Goal: Transaction & Acquisition: Purchase product/service

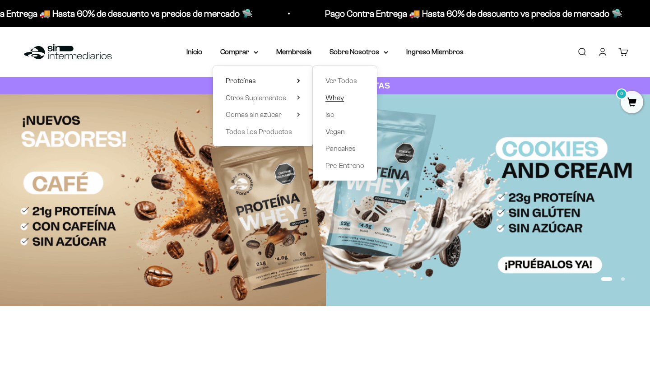
click at [336, 94] on span "Whey" at bounding box center [335, 98] width 19 height 8
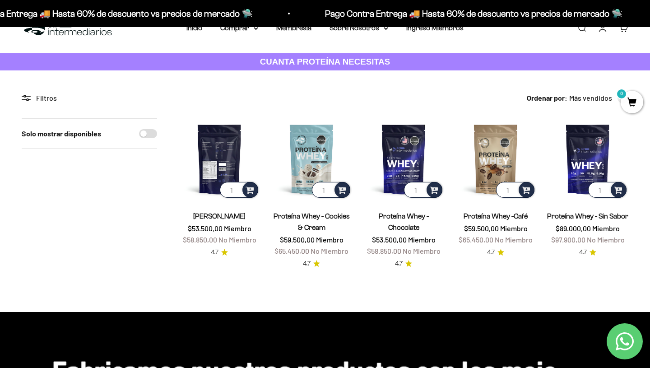
scroll to position [24, 0]
click at [227, 156] on img at bounding box center [219, 158] width 81 height 81
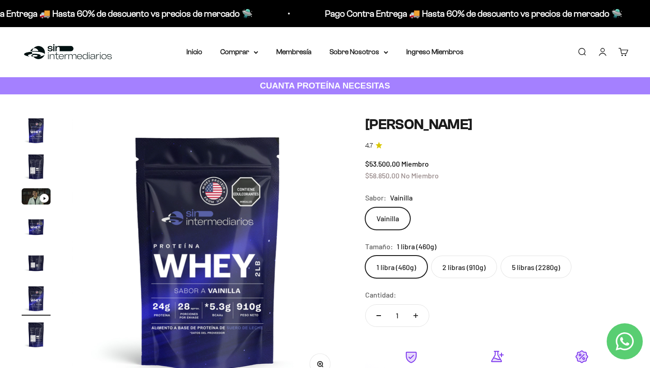
click at [463, 269] on label "2 libras (910g)" at bounding box center [464, 267] width 66 height 23
click at [365, 256] on input "2 libras (910g)" at bounding box center [365, 255] width 0 height 0
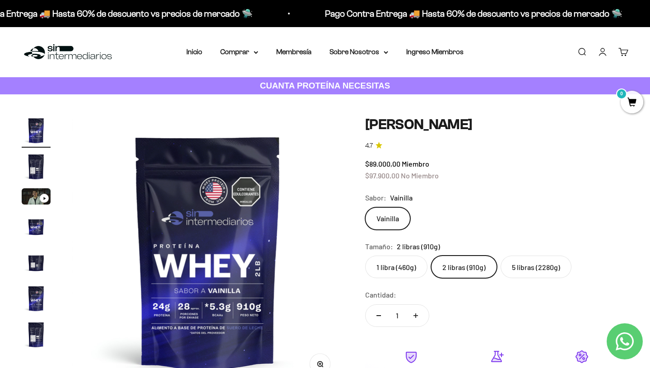
click at [40, 166] on img "Ir al artículo 2" at bounding box center [36, 166] width 29 height 29
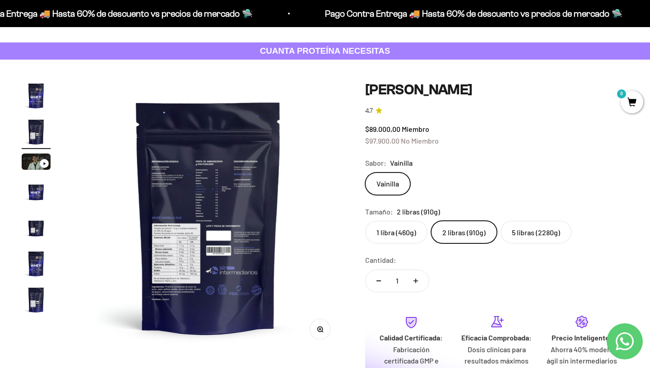
scroll to position [45, 0]
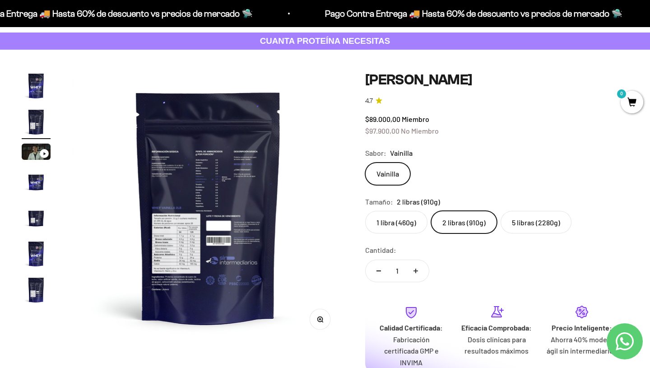
click at [25, 184] on img "Ir al artículo 4" at bounding box center [36, 181] width 29 height 29
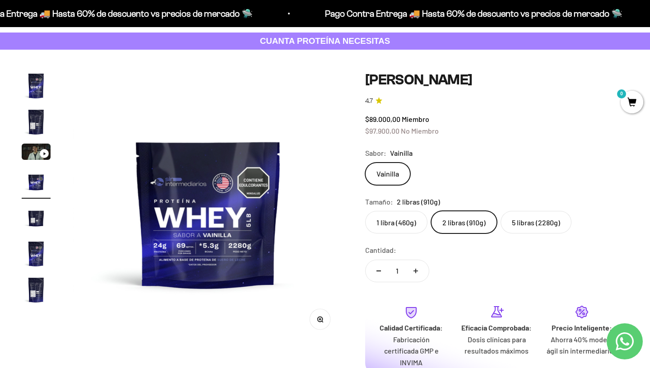
scroll to position [0, 846]
click at [36, 224] on img "Ir al artículo 5" at bounding box center [36, 217] width 29 height 29
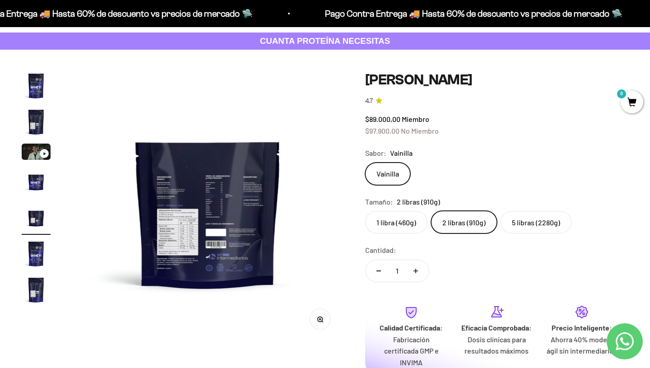
click at [39, 255] on img "Ir al artículo 6" at bounding box center [36, 253] width 29 height 29
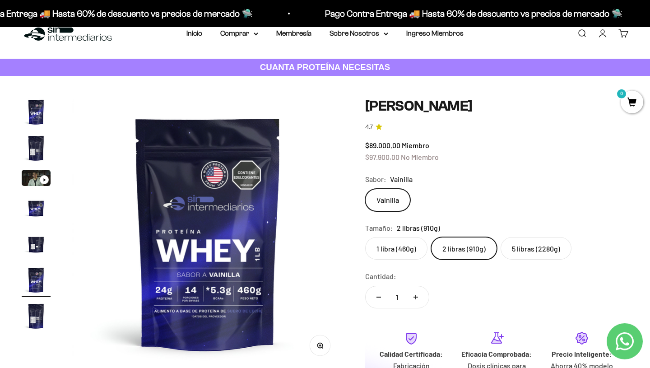
scroll to position [0, 0]
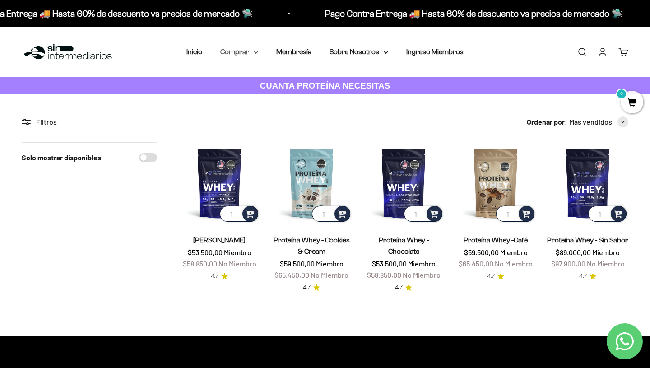
click at [240, 51] on summary "Comprar" at bounding box center [239, 52] width 38 height 12
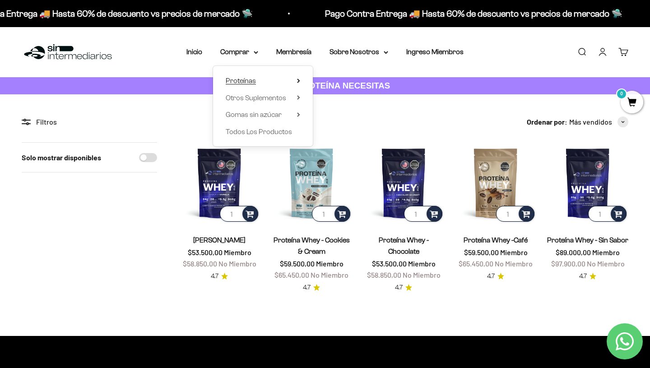
click at [270, 77] on summary "Proteínas" at bounding box center [263, 81] width 75 height 12
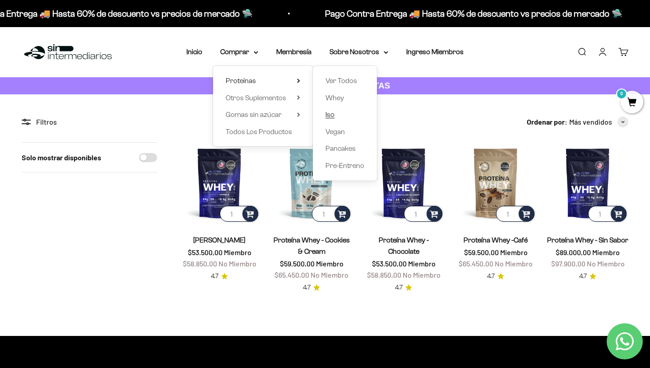
click at [332, 116] on link "Iso" at bounding box center [345, 115] width 39 height 12
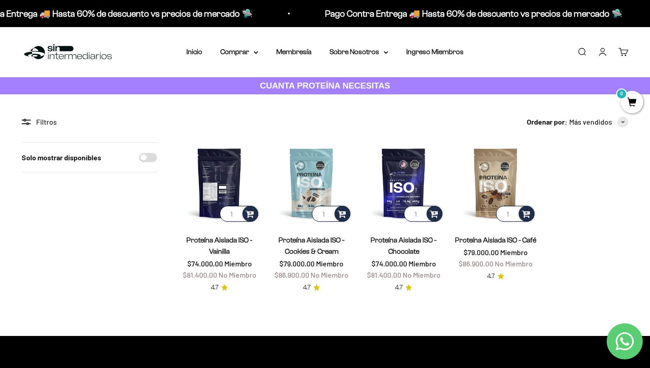
click at [220, 189] on img at bounding box center [219, 182] width 81 height 81
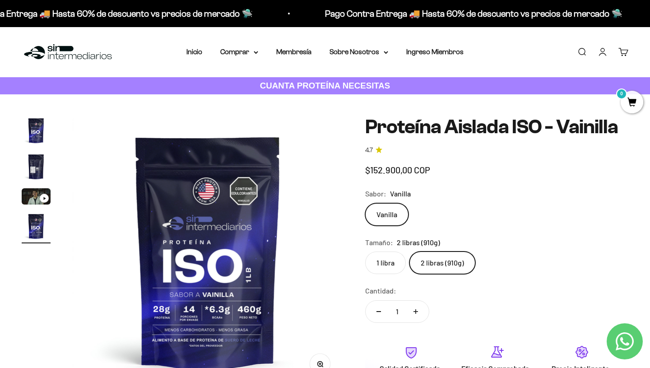
scroll to position [66, 0]
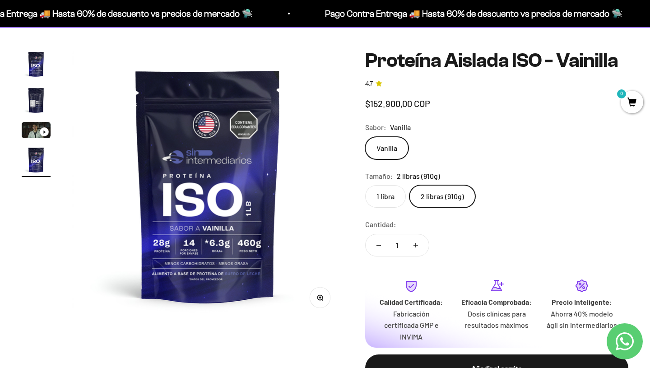
click at [395, 208] on label "1 libra" at bounding box center [385, 196] width 41 height 23
click at [365, 185] on input "1 libra" at bounding box center [365, 185] width 0 height 0
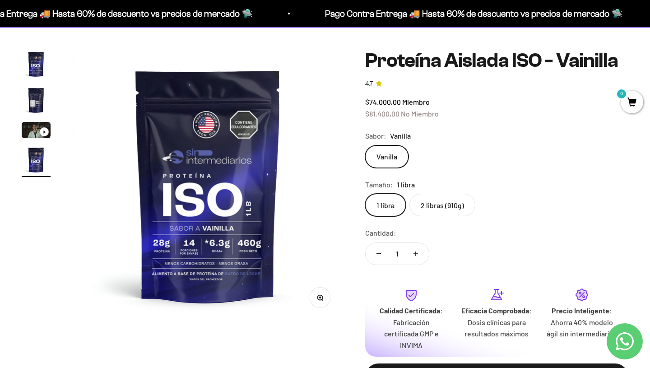
click at [452, 216] on label "2 libras (910g)" at bounding box center [443, 205] width 66 height 23
click at [365, 194] on input "2 libras (910g)" at bounding box center [365, 193] width 0 height 0
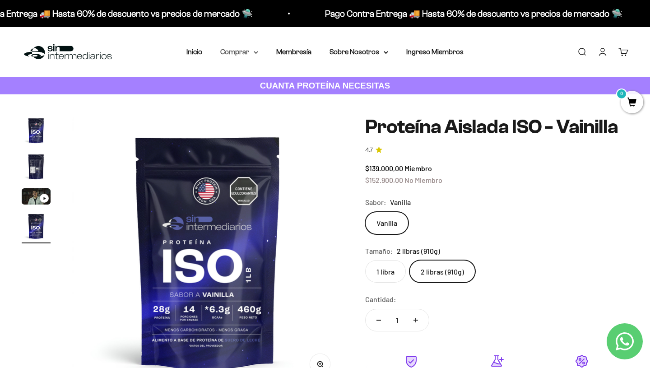
click at [238, 49] on summary "Comprar" at bounding box center [239, 52] width 38 height 12
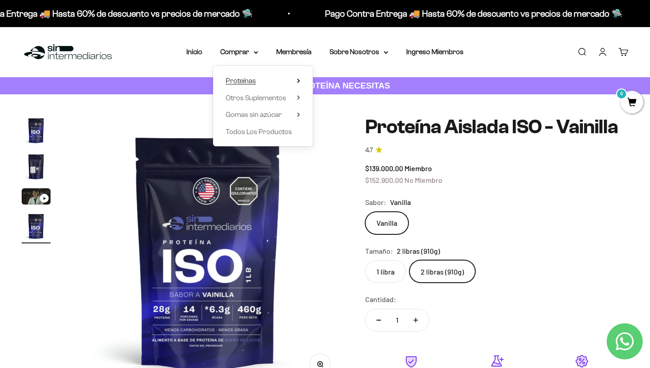
click at [246, 83] on span "Proteínas" at bounding box center [241, 81] width 30 height 8
click at [334, 97] on span "Whey" at bounding box center [335, 98] width 19 height 8
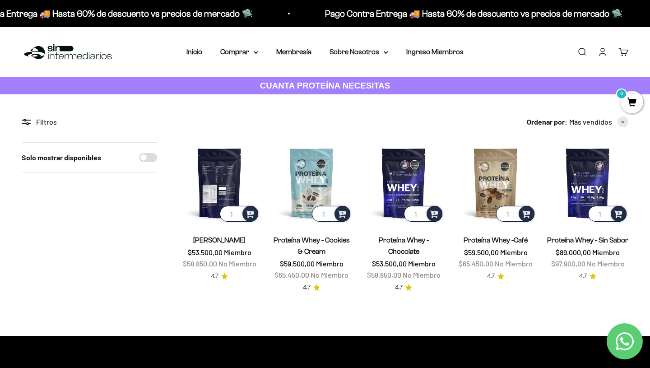
click at [218, 185] on img at bounding box center [219, 182] width 81 height 81
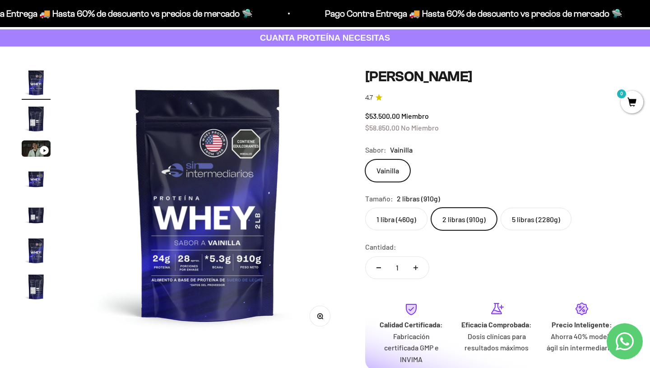
scroll to position [175, 0]
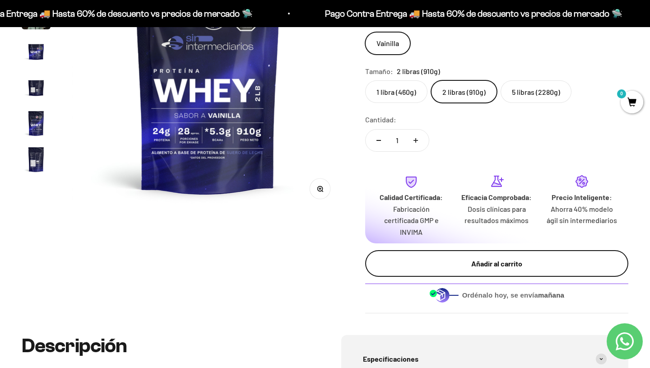
click at [469, 258] on div "Añadir al carrito" at bounding box center [496, 264] width 227 height 12
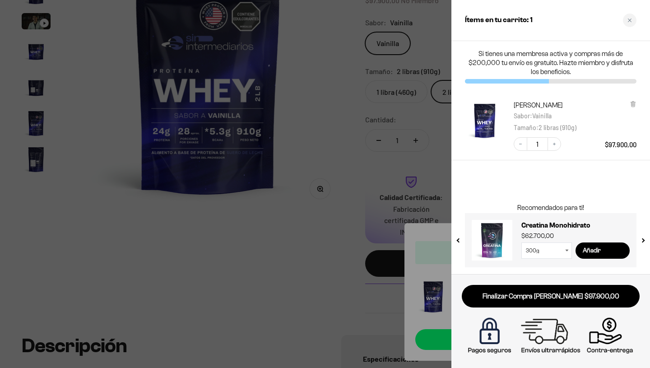
scroll to position [0, 0]
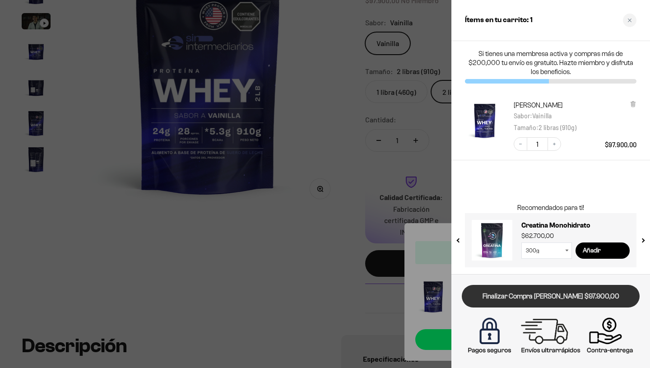
click at [546, 298] on link "Finalizar Compra [PERSON_NAME] $97.900,00" at bounding box center [551, 296] width 178 height 23
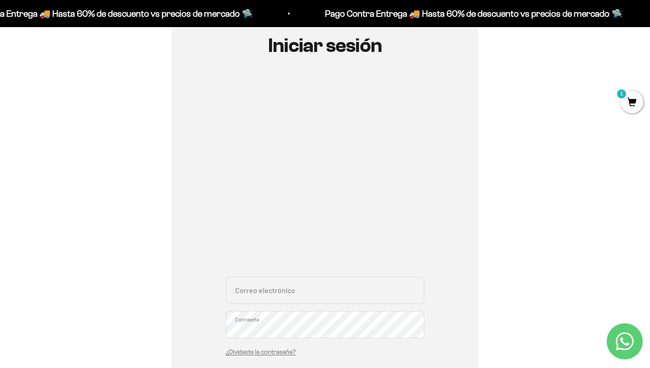
scroll to position [33, 0]
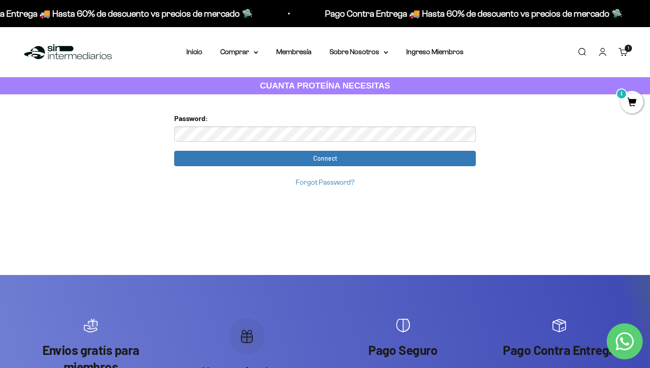
click at [625, 52] on link "Carrito 1 artículo 1" at bounding box center [624, 52] width 10 height 10
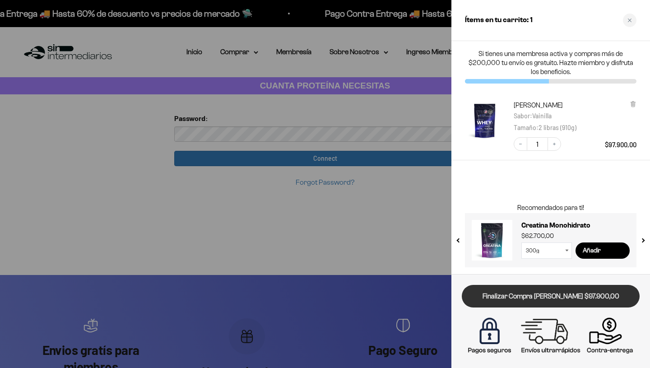
click at [547, 303] on link "Finalizar Compra [PERSON_NAME] $97.900,00" at bounding box center [551, 296] width 178 height 23
